Goal: Complete application form

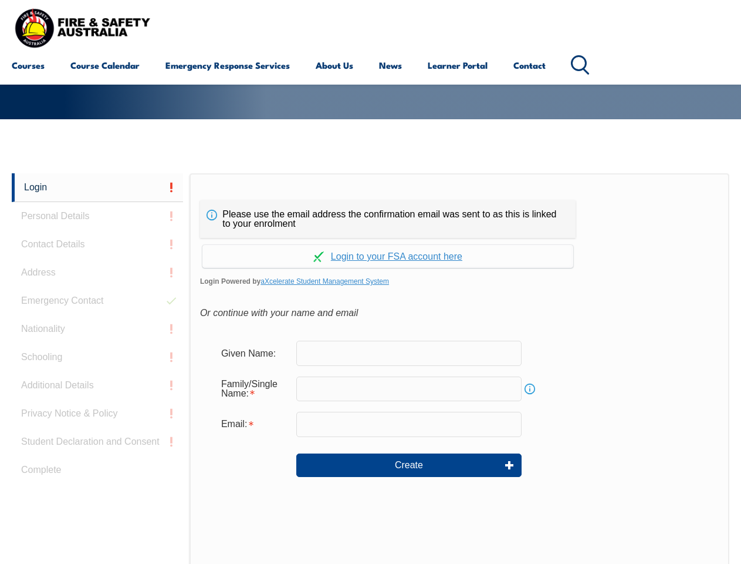
scroll to position [278, 0]
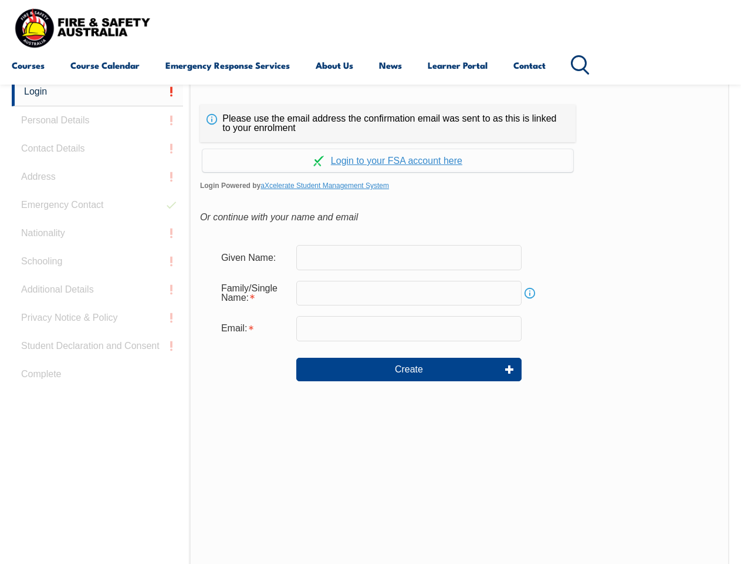
click at [370, 143] on div "Continue with Google Continue with Apple Continue with Facebook Continue with a…" at bounding box center [388, 157] width 376 height 30
click at [370, 321] on input "email" at bounding box center [408, 328] width 225 height 25
click at [97, 92] on link "Login" at bounding box center [97, 91] width 171 height 29
click at [97, 120] on div "Login Personal Details Contact Details Address Emergency Contact Nationality Sc…" at bounding box center [101, 370] width 178 height 586
click at [97, 149] on div "Login Personal Details Contact Details Address Emergency Contact Nationality Sc…" at bounding box center [101, 370] width 178 height 586
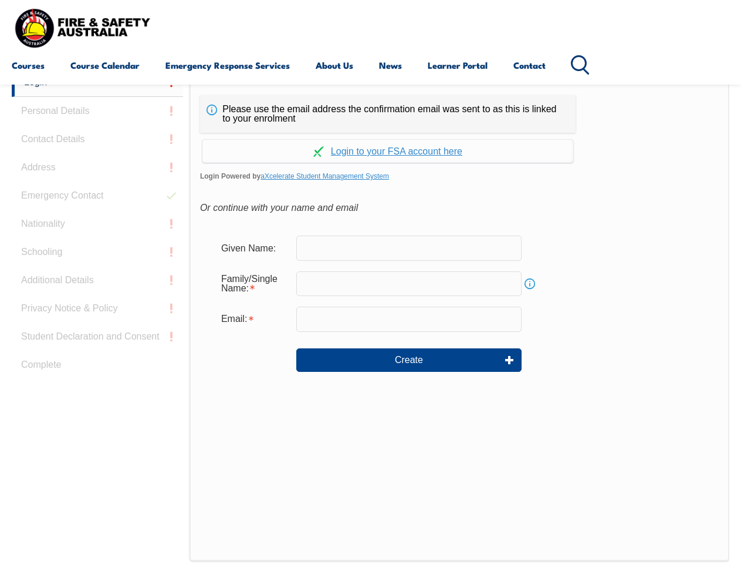
click at [97, 177] on div "Login Personal Details Contact Details Address Emergency Contact Nationality Sc…" at bounding box center [101, 361] width 178 height 586
click at [97, 205] on div "Login Personal Details Contact Details Address Emergency Contact Nationality Sc…" at bounding box center [101, 361] width 178 height 586
click at [97, 233] on div "Login Personal Details Contact Details Address Emergency Contact Nationality Sc…" at bounding box center [101, 361] width 178 height 586
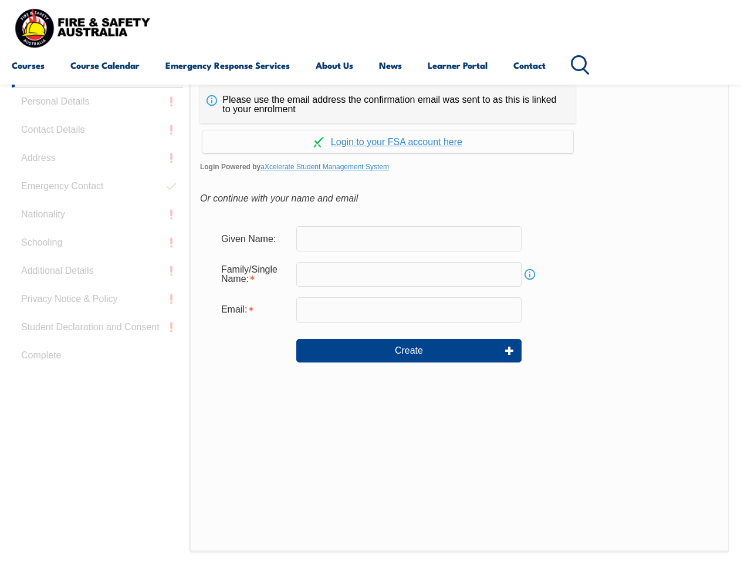
click at [97, 261] on div "Login Personal Details Contact Details Address Emergency Contact Nationality Sc…" at bounding box center [101, 352] width 178 height 586
click at [97, 289] on div "Login Personal Details Contact Details Address Emergency Contact Nationality Sc…" at bounding box center [101, 352] width 178 height 586
